Goal: Information Seeking & Learning: Learn about a topic

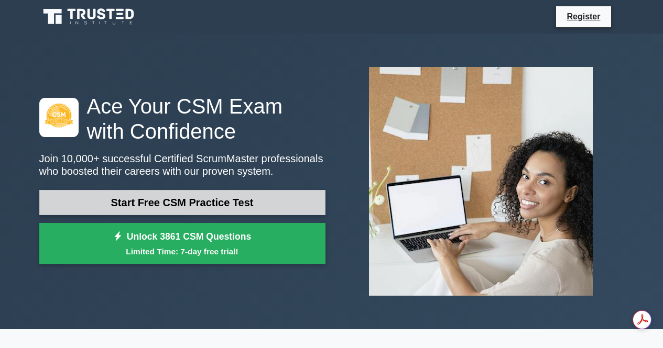
click at [184, 202] on link "Start Free CSM Practice Test" at bounding box center [182, 202] width 286 height 25
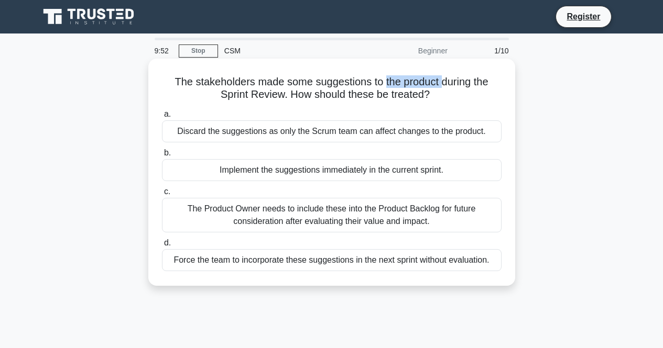
drag, startPoint x: 383, startPoint y: 84, endPoint x: 444, endPoint y: 84, distance: 60.8
click at [444, 84] on h5 "The stakeholders made some suggestions to the product during the Sprint Review.…" at bounding box center [332, 88] width 342 height 26
drag, startPoint x: 312, startPoint y: 95, endPoint x: 422, endPoint y: 96, distance: 109.5
click at [422, 96] on h5 "The stakeholders made some suggestions to the product during the Sprint Review.…" at bounding box center [332, 88] width 342 height 26
click at [376, 215] on div "The Product Owner needs to include these into the Product Backlog for future co…" at bounding box center [331, 215] width 339 height 35
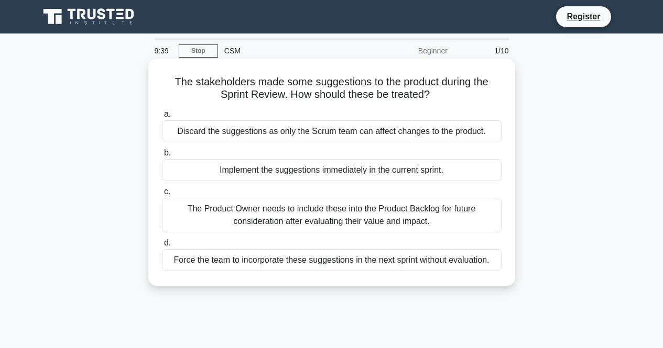
click at [162, 195] on input "c. The Product Owner needs to include these into the Product Backlog for future…" at bounding box center [162, 192] width 0 height 7
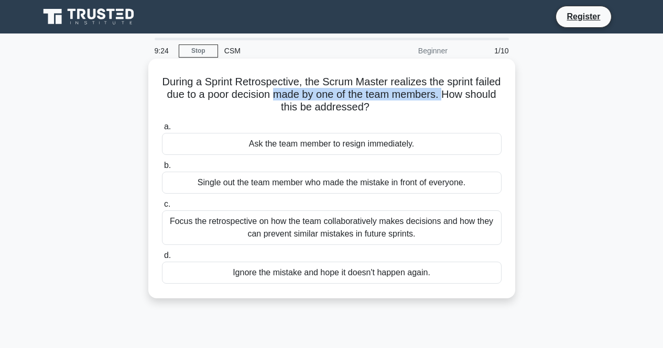
drag, startPoint x: 303, startPoint y: 94, endPoint x: 476, endPoint y: 98, distance: 172.9
click at [476, 98] on h5 "During a Sprint Retrospective, the Scrum Master realizes the sprint failed due …" at bounding box center [332, 94] width 342 height 39
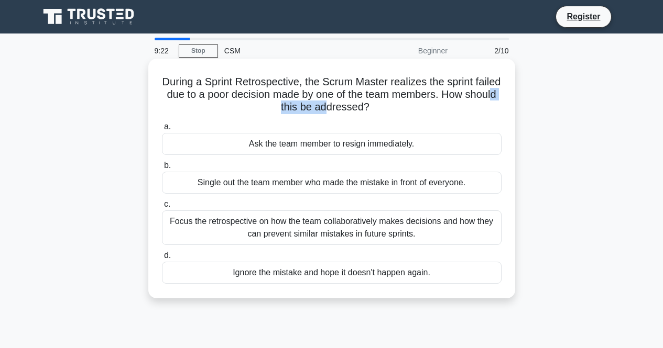
drag, startPoint x: 289, startPoint y: 107, endPoint x: 345, endPoint y: 111, distance: 55.6
click at [345, 111] on h5 "During a Sprint Retrospective, the Scrum Master realizes the sprint failed due …" at bounding box center [332, 94] width 342 height 39
click at [311, 238] on div "Focus the retrospective on how the team collaboratively makes decisions and how…" at bounding box center [331, 228] width 339 height 35
click at [162, 208] on input "c. Focus the retrospective on how the team collaboratively makes decisions and …" at bounding box center [162, 204] width 0 height 7
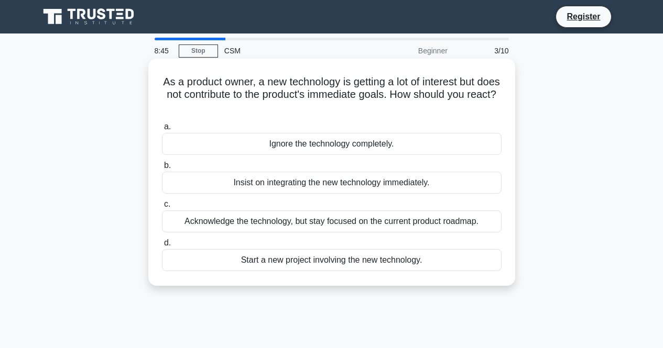
click at [345, 226] on div "Acknowledge the technology, but stay focused on the current product roadmap." at bounding box center [331, 222] width 339 height 22
click at [162, 208] on input "c. Acknowledge the technology, but stay focused on the current product roadmap." at bounding box center [162, 204] width 0 height 7
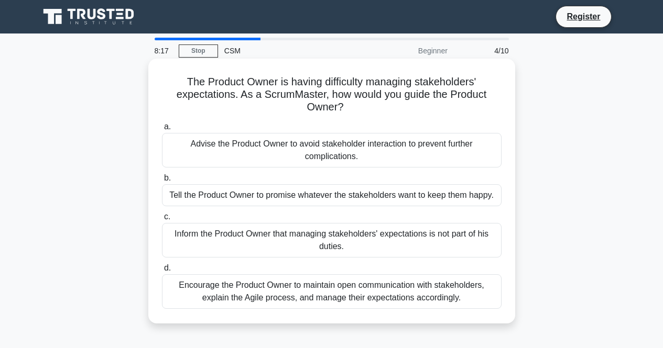
click at [327, 292] on div "Encourage the Product Owner to maintain open communication with stakeholders, e…" at bounding box center [331, 292] width 339 height 35
click at [162, 272] on input "d. Encourage the Product Owner to maintain open communication with stakeholders…" at bounding box center [162, 268] width 0 height 7
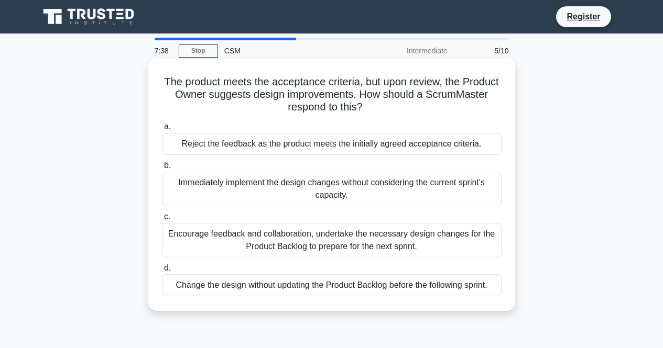
click at [425, 248] on div "Encourage feedback and collaboration, undertake the necessary design changes fo…" at bounding box center [331, 240] width 339 height 35
click at [162, 221] on input "c. Encourage feedback and collaboration, undertake the necessary design changes…" at bounding box center [162, 217] width 0 height 7
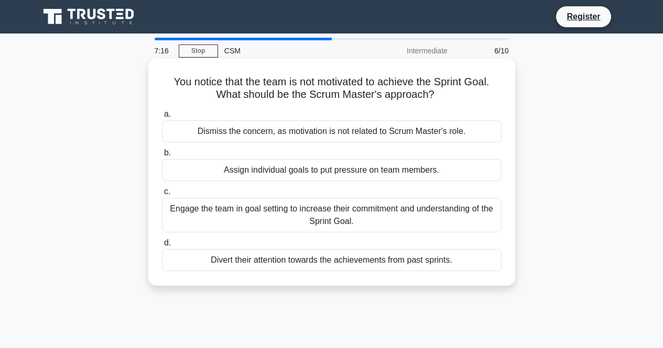
click at [354, 222] on div "Engage the team in goal setting to increase their commitment and understanding …" at bounding box center [331, 215] width 339 height 35
click at [162, 195] on input "c. Engage the team in goal setting to increase their commitment and understandi…" at bounding box center [162, 192] width 0 height 7
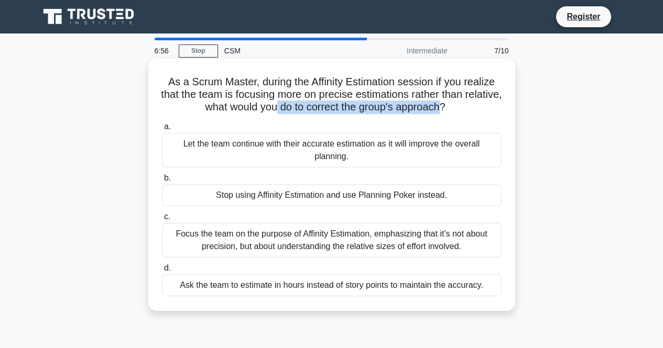
drag, startPoint x: 295, startPoint y: 109, endPoint x: 465, endPoint y: 104, distance: 169.8
click at [465, 104] on h5 "As a Scrum Master, during the Affinity Estimation session if you realize that t…" at bounding box center [332, 94] width 342 height 39
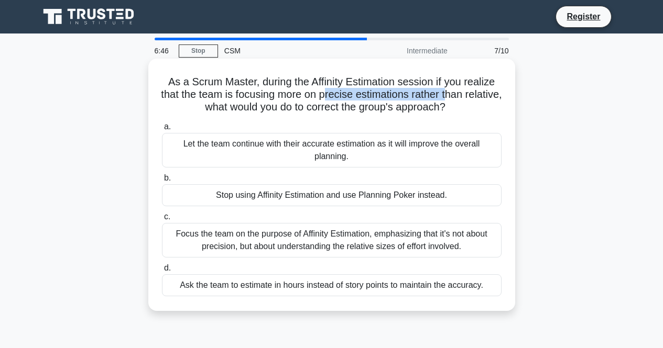
drag, startPoint x: 347, startPoint y: 97, endPoint x: 470, endPoint y: 100, distance: 123.7
click at [470, 100] on h5 "As a Scrum Master, during the Affinity Estimation session if you realize that t…" at bounding box center [332, 94] width 342 height 39
click at [278, 237] on div "Focus the team on the purpose of Affinity Estimation, emphasizing that it's not…" at bounding box center [331, 240] width 339 height 35
click at [162, 221] on input "c. Focus the team on the purpose of Affinity Estimation, emphasizing that it's …" at bounding box center [162, 217] width 0 height 7
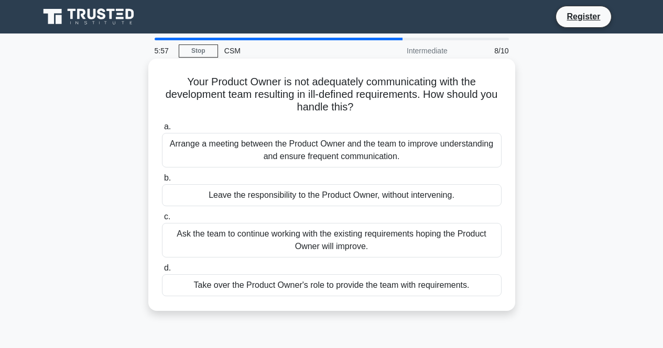
click at [340, 156] on div "Arrange a meeting between the Product Owner and the team to improve understandi…" at bounding box center [331, 150] width 339 height 35
click at [162, 130] on input "a. Arrange a meeting between the Product Owner and the team to improve understa…" at bounding box center [162, 127] width 0 height 7
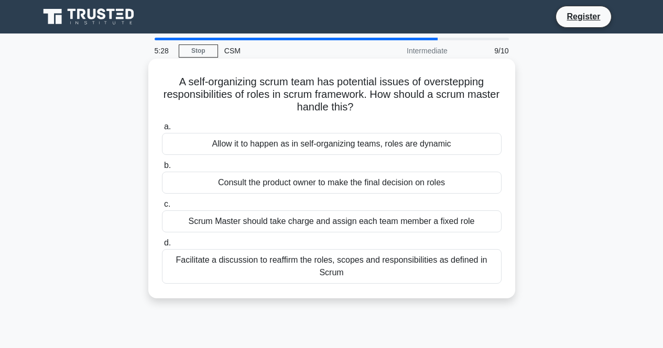
click at [337, 276] on div "Facilitate a discussion to reaffirm the roles, scopes and responsibilities as d…" at bounding box center [331, 266] width 339 height 35
click at [162, 247] on input "d. Facilitate a discussion to reaffirm the roles, scopes and responsibilities a…" at bounding box center [162, 243] width 0 height 7
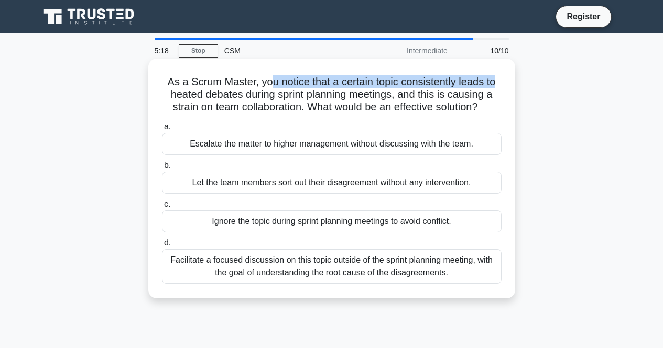
drag, startPoint x: 268, startPoint y: 84, endPoint x: 500, endPoint y: 87, distance: 232.1
click at [500, 87] on h5 "As a Scrum Master, you notice that a certain topic consistently leads to heated…" at bounding box center [332, 94] width 342 height 39
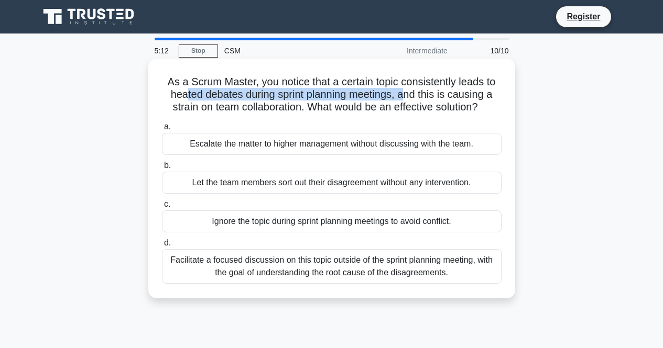
drag, startPoint x: 184, startPoint y: 95, endPoint x: 404, endPoint y: 97, distance: 220.6
click at [404, 97] on h5 "As a Scrum Master, you notice that a certain topic consistently leads to heated…" at bounding box center [332, 94] width 342 height 39
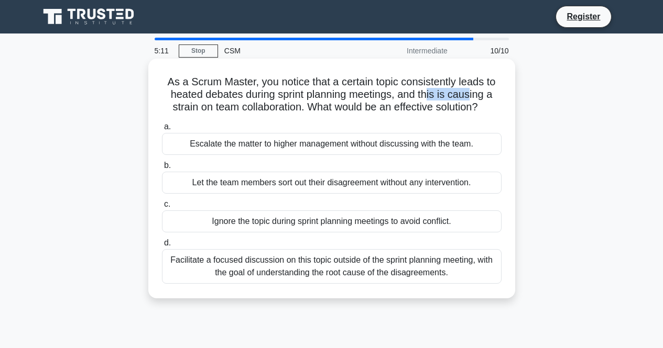
drag, startPoint x: 443, startPoint y: 98, endPoint x: 471, endPoint y: 98, distance: 28.3
click at [471, 98] on h5 "As a Scrum Master, you notice that a certain topic consistently leads to heated…" at bounding box center [332, 94] width 342 height 39
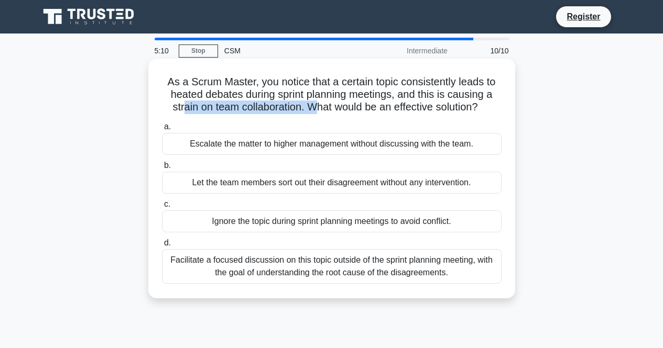
drag, startPoint x: 175, startPoint y: 106, endPoint x: 313, endPoint y: 105, distance: 137.3
click at [313, 105] on h5 "As a Scrum Master, you notice that a certain topic consistently leads to heated…" at bounding box center [332, 94] width 342 height 39
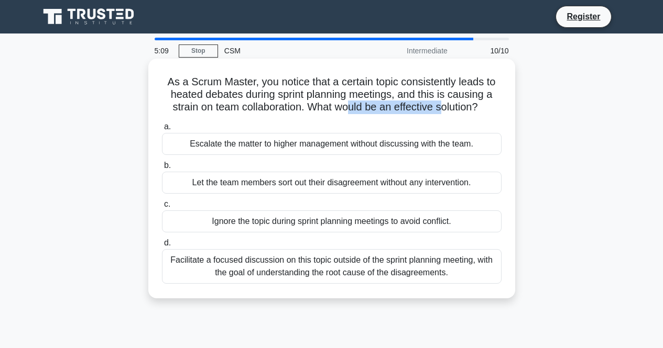
drag, startPoint x: 345, startPoint y: 108, endPoint x: 448, endPoint y: 107, distance: 102.7
click at [448, 107] on h5 "As a Scrum Master, you notice that a certain topic consistently leads to heated…" at bounding box center [332, 94] width 342 height 39
click at [407, 267] on div "Facilitate a focused discussion on this topic outside of the sprint planning me…" at bounding box center [331, 266] width 339 height 35
click at [162, 247] on input "d. Facilitate a focused discussion on this topic outside of the sprint planning…" at bounding box center [162, 243] width 0 height 7
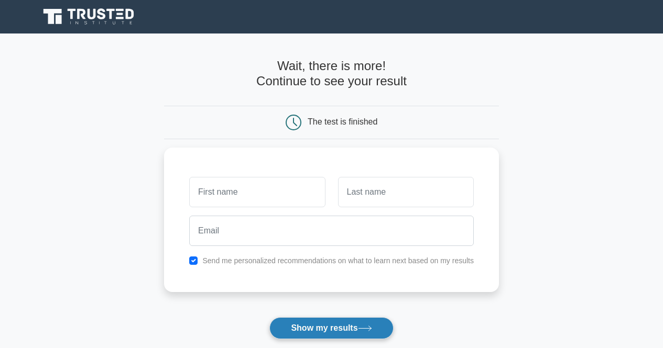
click at [327, 332] on button "Show my results" at bounding box center [331, 328] width 124 height 22
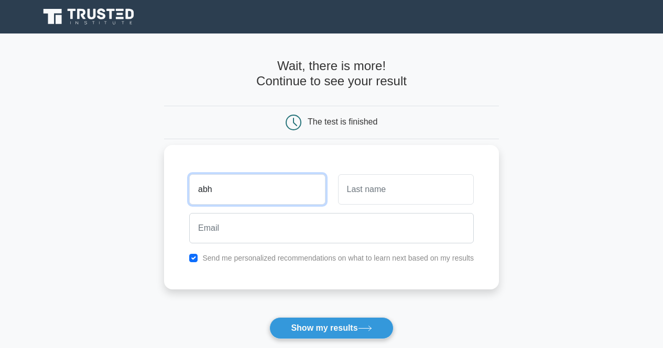
type input "abh"
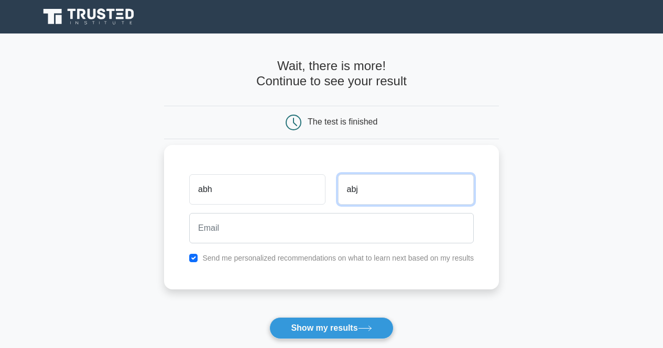
type input "abj"
click at [195, 258] on input "checkbox" at bounding box center [193, 258] width 8 height 8
checkbox input "false"
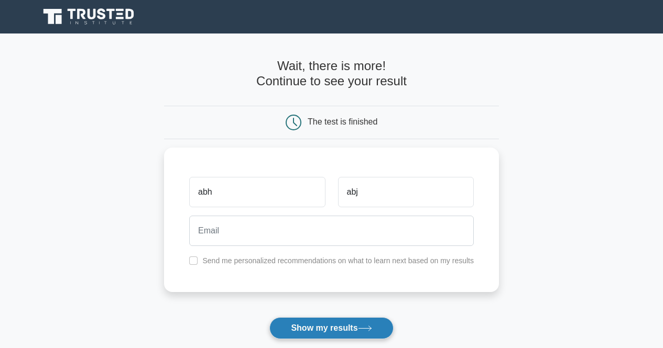
click at [330, 328] on button "Show my results" at bounding box center [331, 328] width 124 height 22
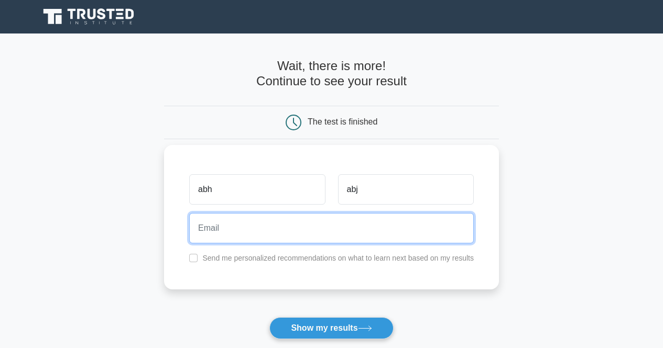
click at [258, 229] on input "email" at bounding box center [331, 228] width 284 height 30
type input "shivanisethi_1992@yahoo.com"
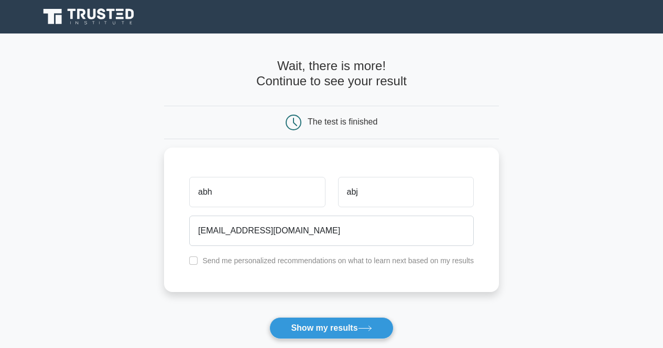
click at [324, 332] on button "Show my results" at bounding box center [331, 328] width 124 height 22
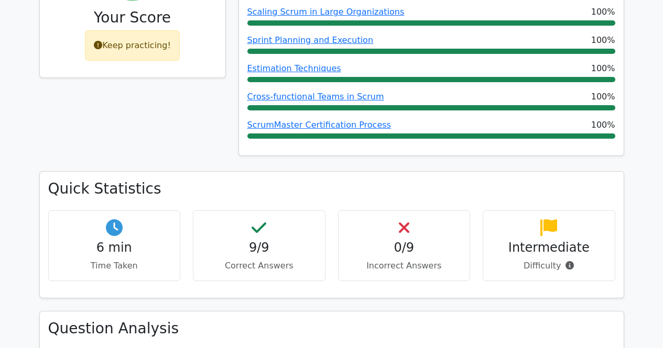
scroll to position [454, 0]
